Goal: Task Accomplishment & Management: Use online tool/utility

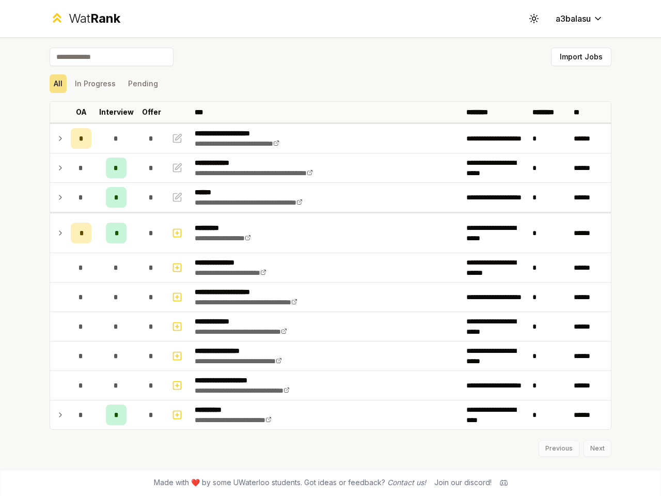
click at [534, 19] on icon at bounding box center [534, 18] width 10 height 10
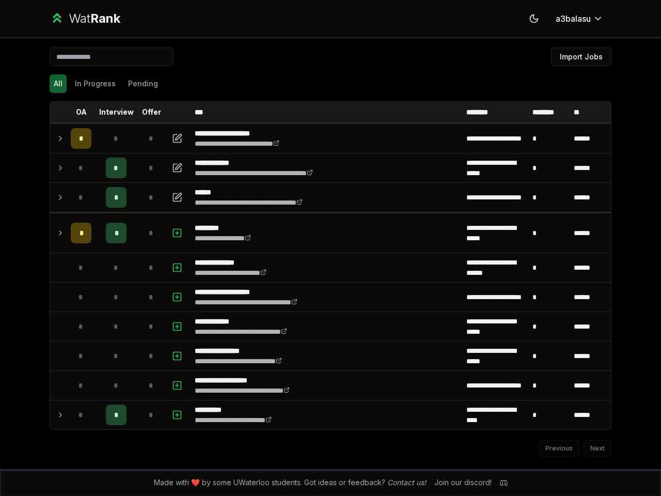
click at [581, 57] on button "Import Jobs" at bounding box center [581, 57] width 60 height 19
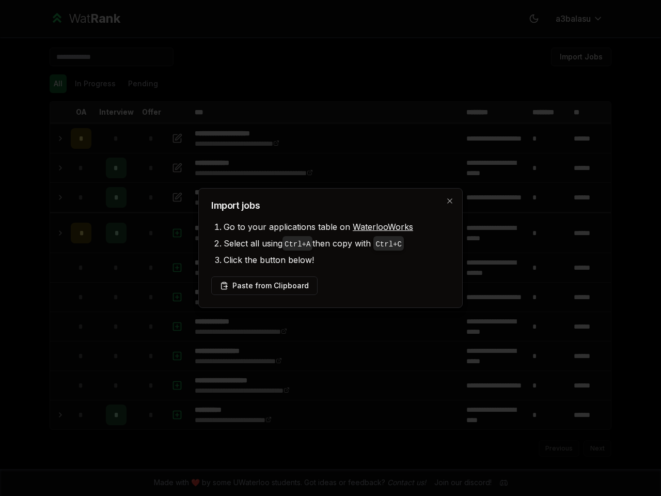
click at [58, 84] on div at bounding box center [330, 248] width 661 height 496
click at [95, 84] on div at bounding box center [330, 248] width 661 height 496
click at [143, 84] on button "Pending" at bounding box center [143, 83] width 38 height 19
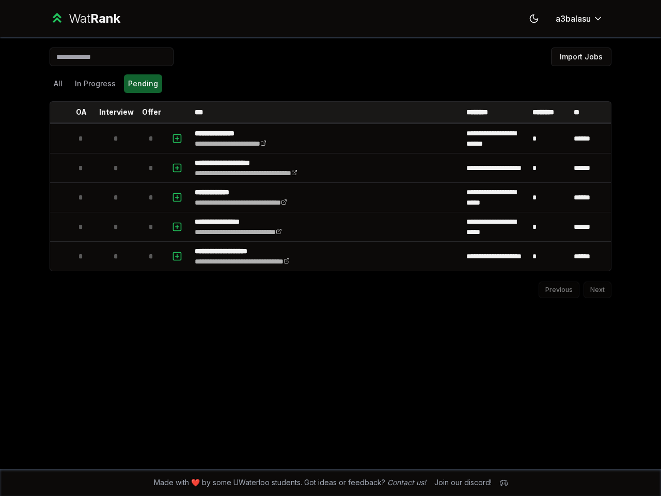
click at [58, 112] on th at bounding box center [58, 112] width 17 height 21
click at [81, 112] on p "OA" at bounding box center [81, 112] width 11 height 10
click at [116, 112] on p "Interview" at bounding box center [116, 112] width 35 height 10
click at [151, 112] on p "Offer" at bounding box center [151, 112] width 19 height 10
click at [178, 112] on th at bounding box center [178, 112] width 25 height 21
